Goal: Check status: Check status

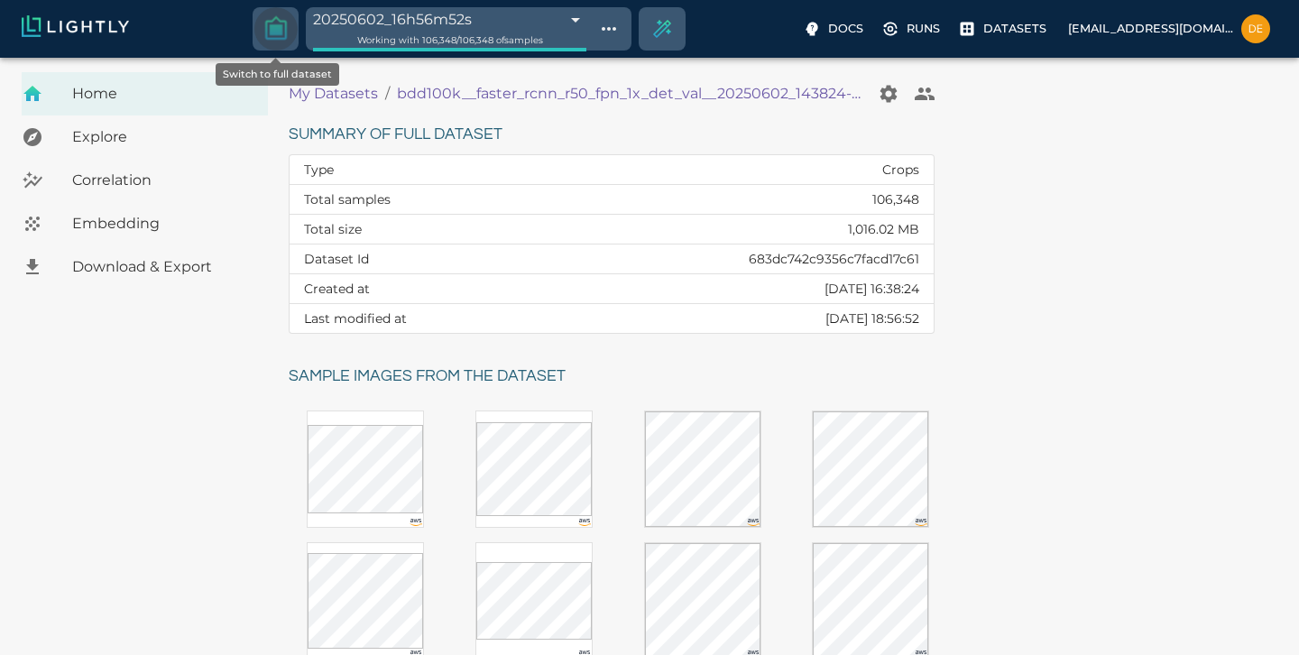
click at [274, 33] on icon "Switch to full dataset" at bounding box center [276, 27] width 22 height 23
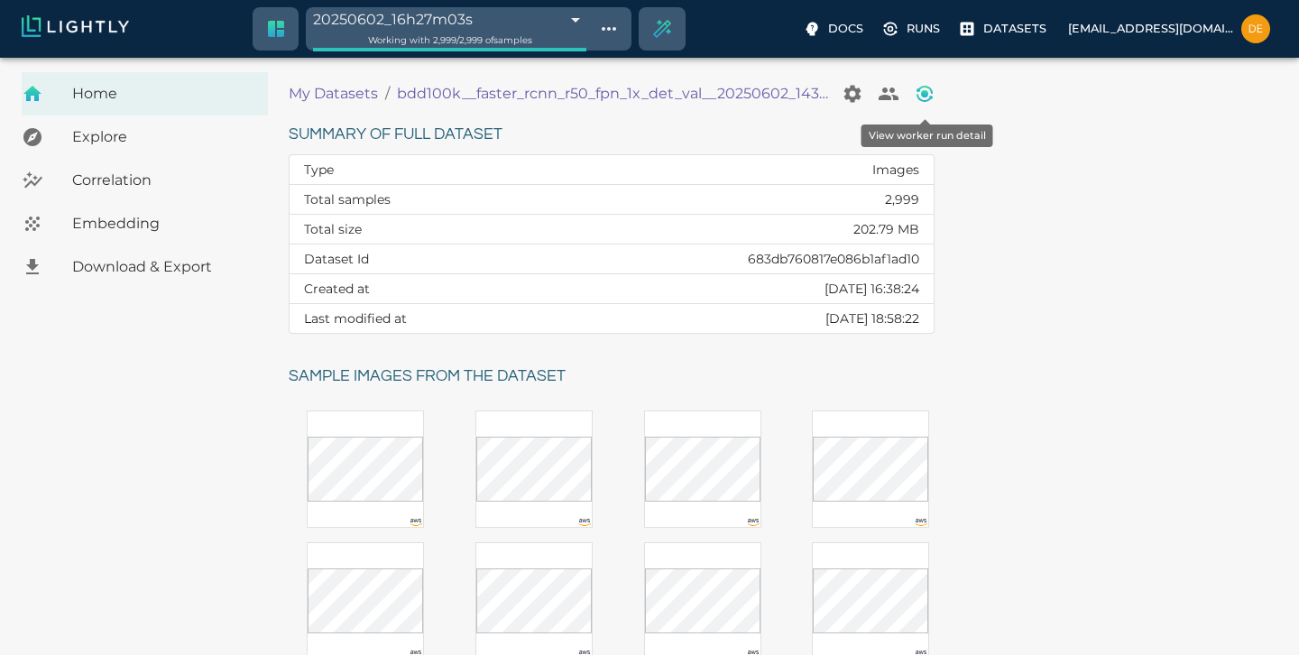
click at [934, 93] on icon "View worker run detail" at bounding box center [925, 94] width 22 height 22
